Goal: Task Accomplishment & Management: Use online tool/utility

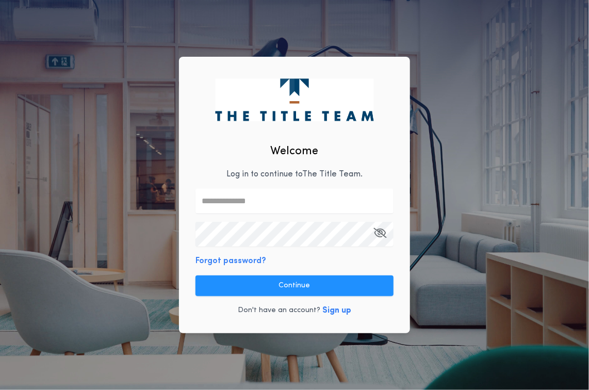
type input "**********"
click at [263, 271] on div "**********" at bounding box center [294, 195] width 231 height 276
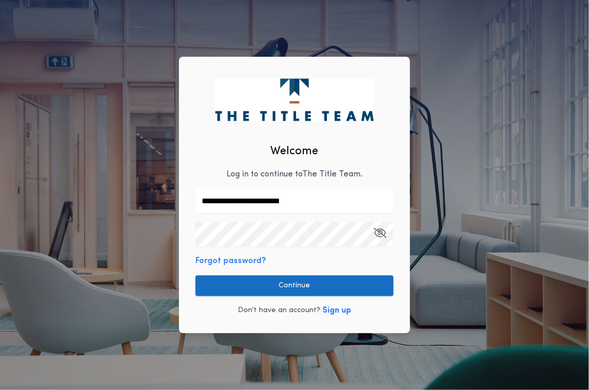
click at [262, 284] on button "Continue" at bounding box center [294, 285] width 198 height 21
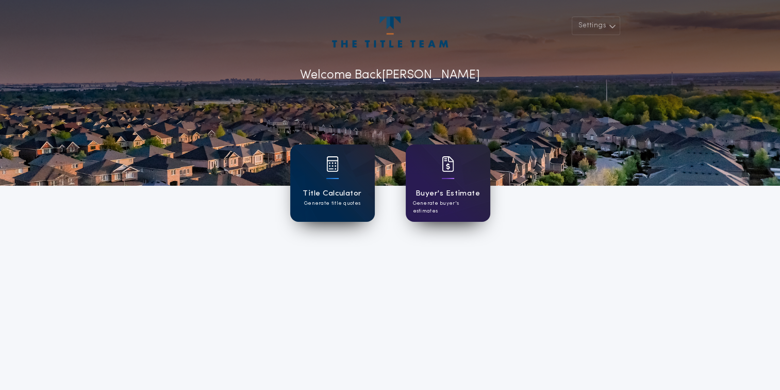
click at [325, 205] on p "Generate title quotes" at bounding box center [332, 204] width 56 height 8
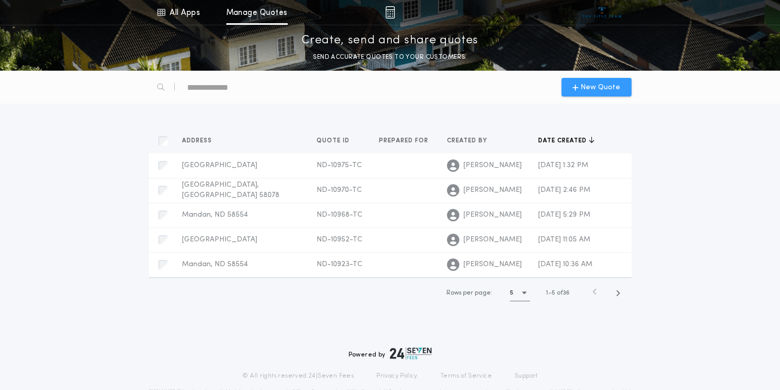
click at [588, 92] on span "New Quote" at bounding box center [601, 87] width 40 height 11
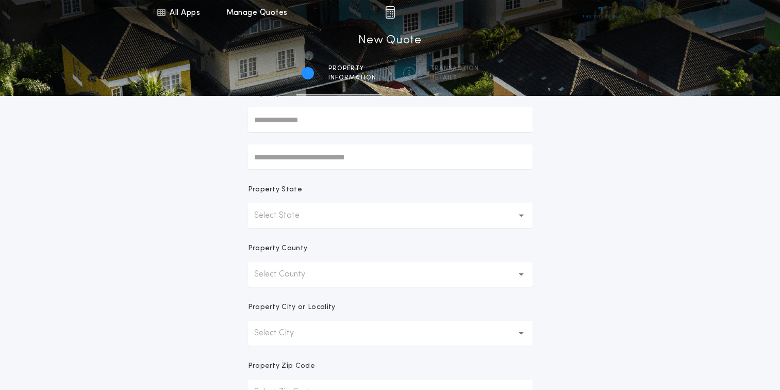
scroll to position [206, 0]
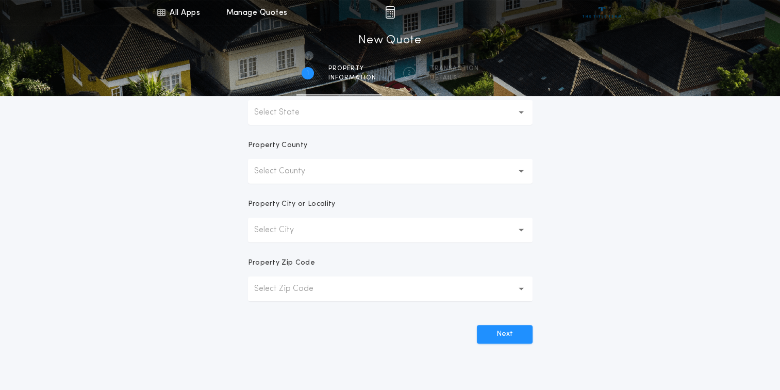
click at [520, 111] on icon "button" at bounding box center [522, 112] width 6 height 3
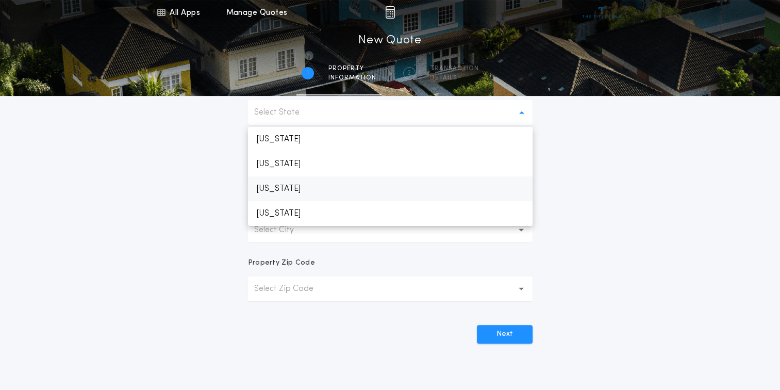
click at [295, 189] on p "[US_STATE]" at bounding box center [390, 188] width 285 height 25
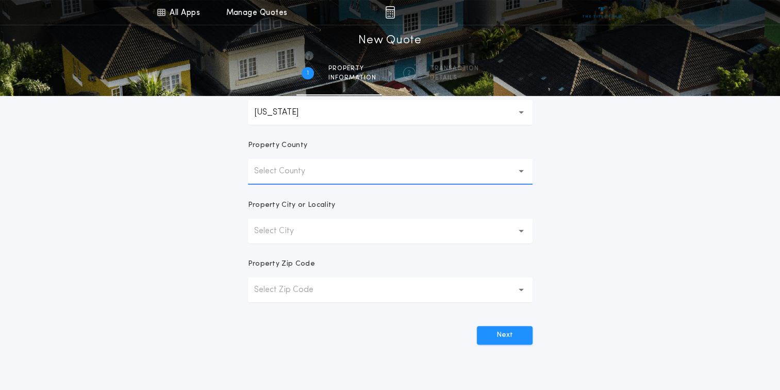
click at [285, 171] on p "Select County" at bounding box center [288, 171] width 68 height 12
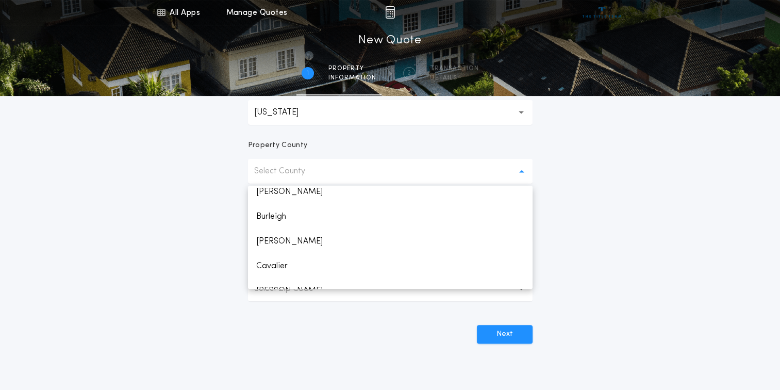
scroll to position [165, 0]
click at [281, 233] on p "[PERSON_NAME]" at bounding box center [390, 231] width 285 height 25
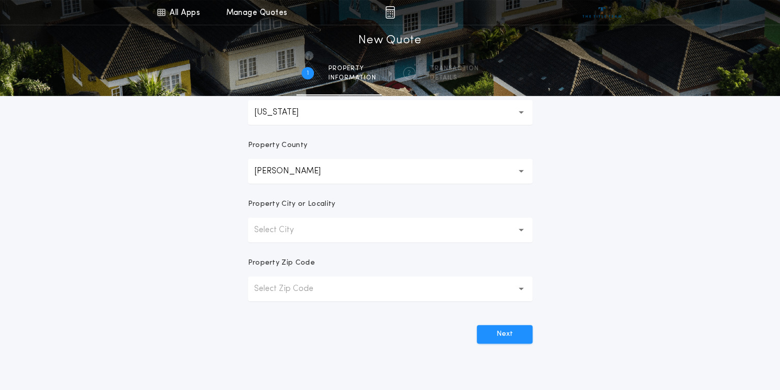
click at [310, 236] on button "Select City" at bounding box center [390, 230] width 285 height 25
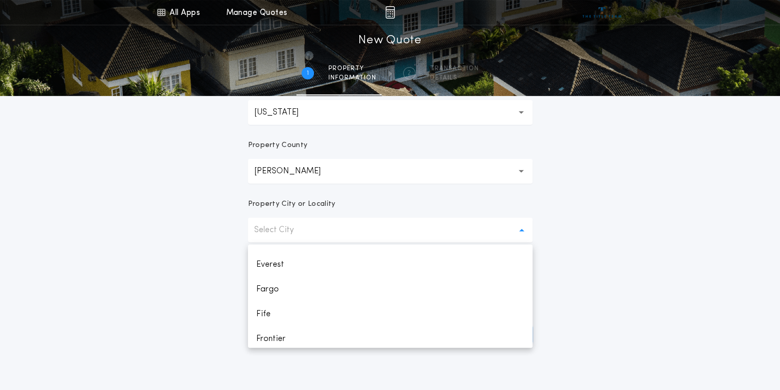
scroll to position [385, 0]
click at [284, 290] on p "Fargo" at bounding box center [390, 292] width 285 height 25
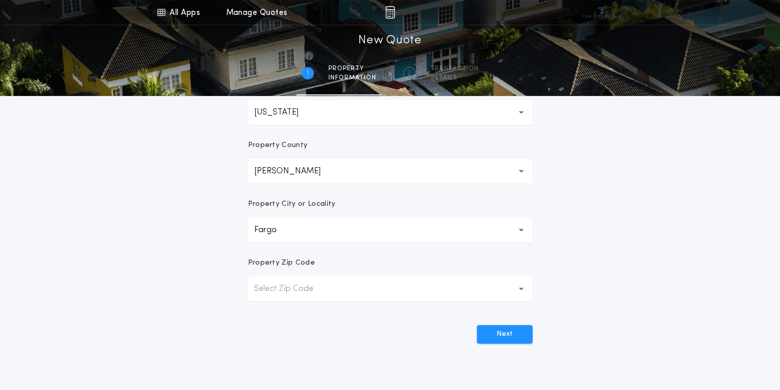
click at [295, 286] on p "Select Zip Code" at bounding box center [292, 289] width 76 height 12
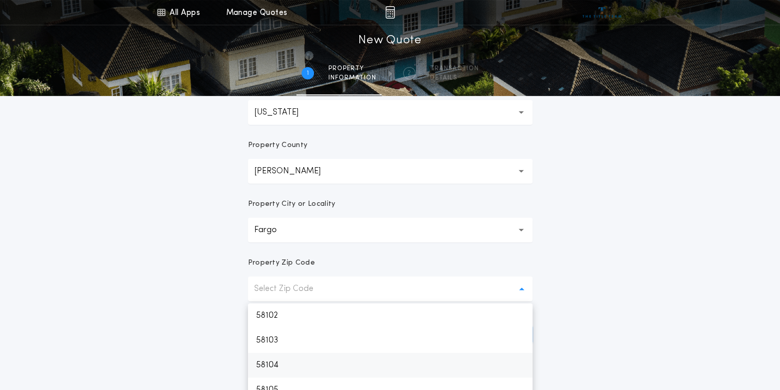
click at [292, 359] on p "58104" at bounding box center [390, 365] width 285 height 25
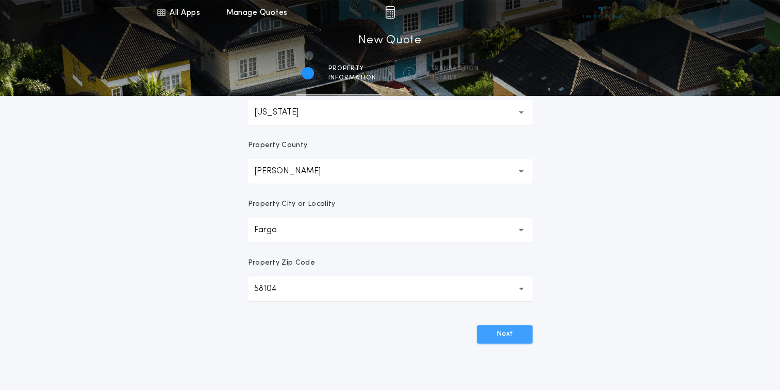
click at [509, 338] on button "Next" at bounding box center [505, 334] width 56 height 19
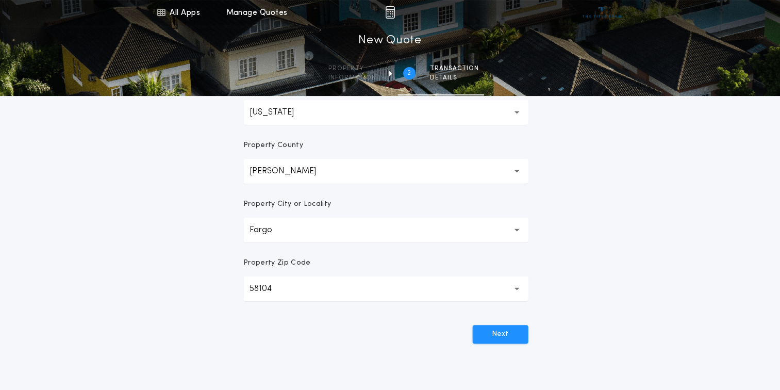
scroll to position [0, 0]
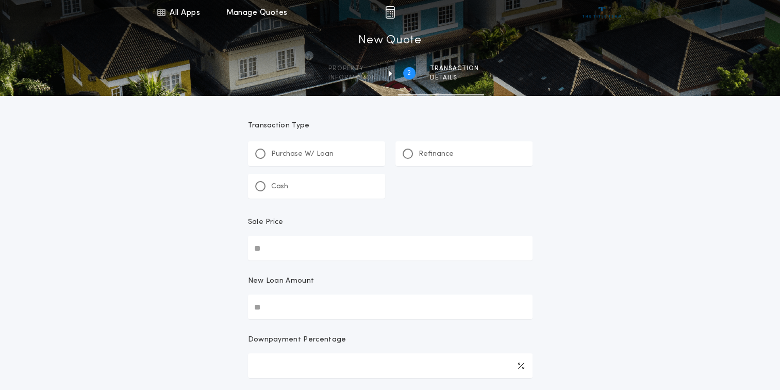
click at [403, 157] on div "Refinance" at bounding box center [428, 154] width 51 height 11
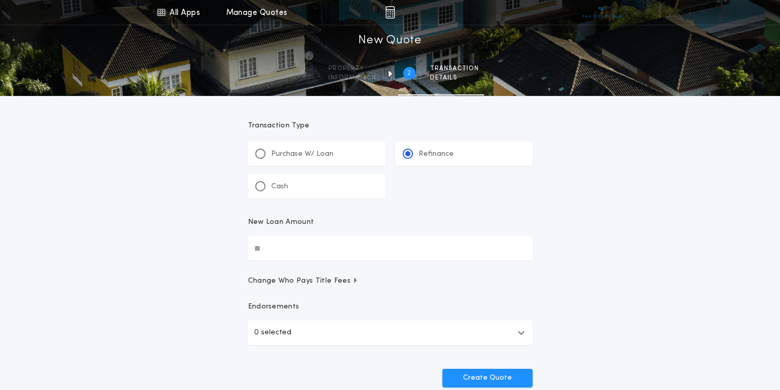
click at [311, 248] on input "New Loan Amount" at bounding box center [390, 248] width 285 height 25
type input "********"
click at [588, 248] on div "All Apps Title Calculator Buyer's Estimate Menu All Apps Manage Quotes 2 /2 New…" at bounding box center [390, 213] width 780 height 427
click at [485, 372] on button "Create Quote" at bounding box center [487, 378] width 90 height 19
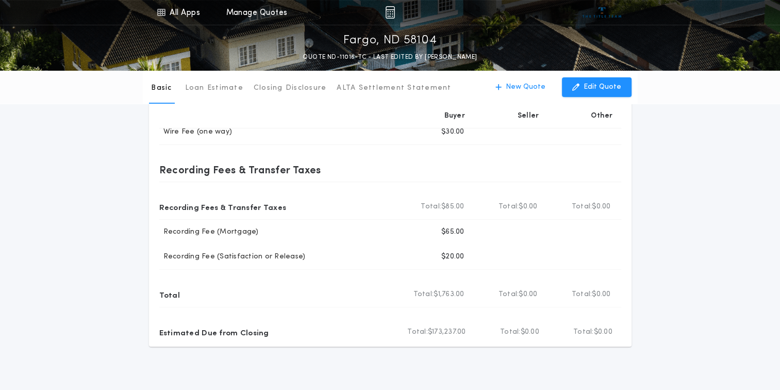
scroll to position [345, 0]
